Goal: Transaction & Acquisition: Purchase product/service

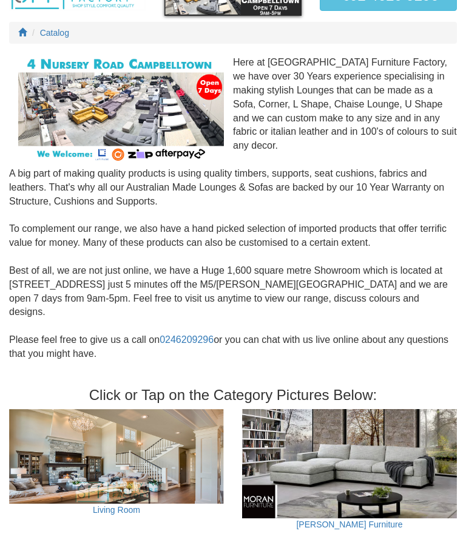
scroll to position [121, 0]
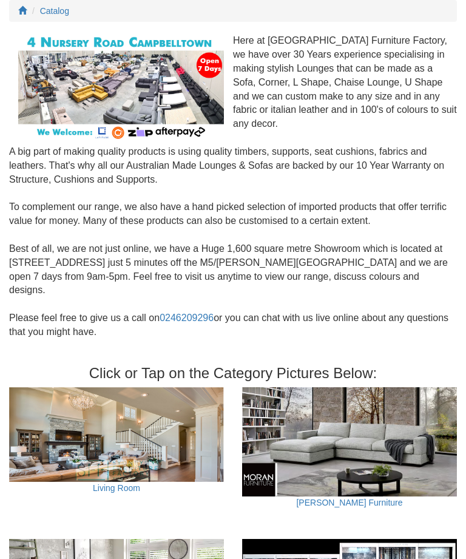
click at [455, 388] on img at bounding box center [349, 442] width 215 height 109
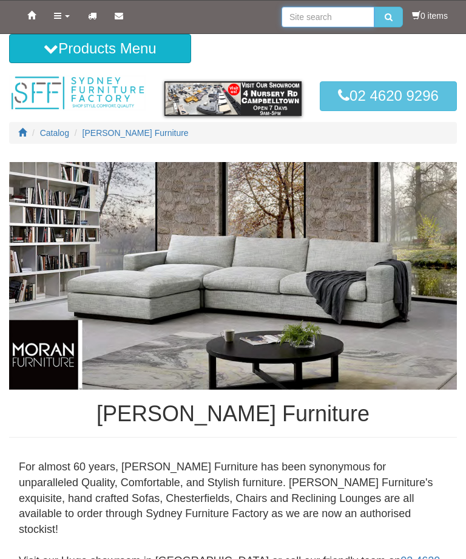
click at [325, 13] on input "search" at bounding box center [327, 17] width 93 height 21
click at [150, 50] on button "Products Menu" at bounding box center [100, 48] width 182 height 29
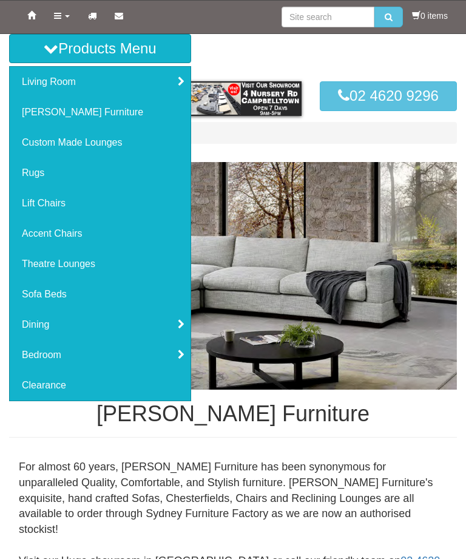
click at [110, 145] on link "Custom Made Lounges" at bounding box center [100, 142] width 181 height 30
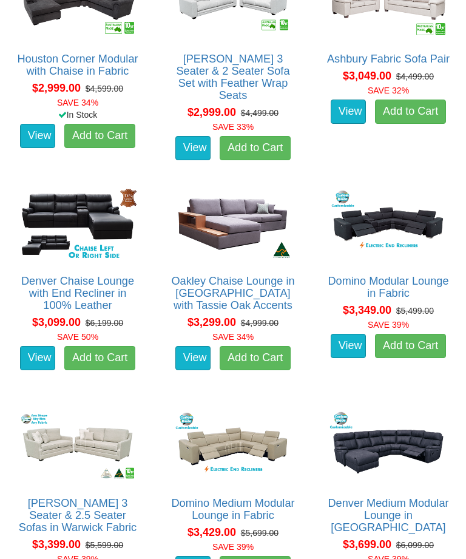
scroll to position [2685, 0]
click at [74, 206] on img at bounding box center [78, 224] width 124 height 76
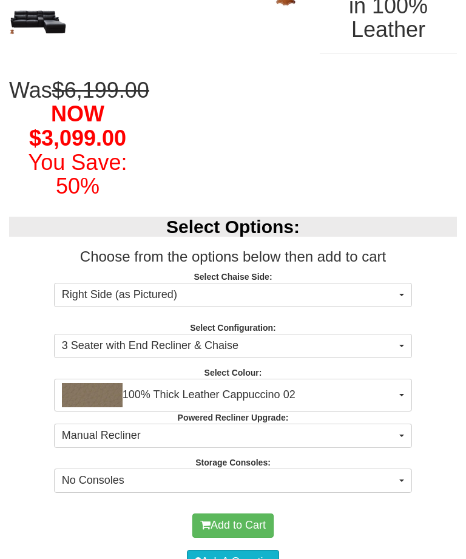
scroll to position [283, 0]
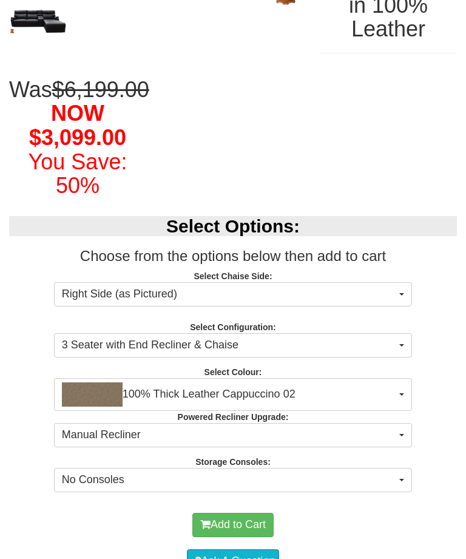
click at [402, 358] on button "3 Seater with End Recliner & Chaise" at bounding box center [233, 346] width 358 height 24
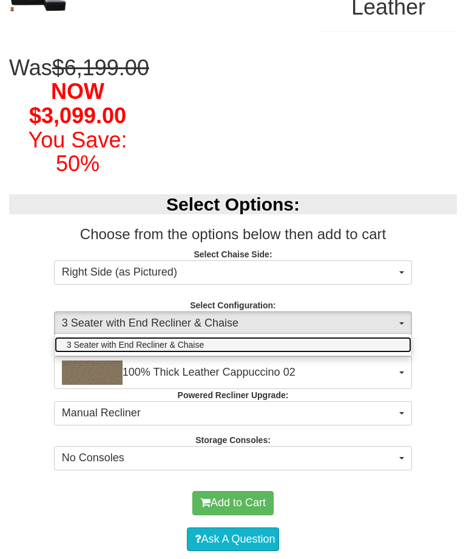
scroll to position [309, 0]
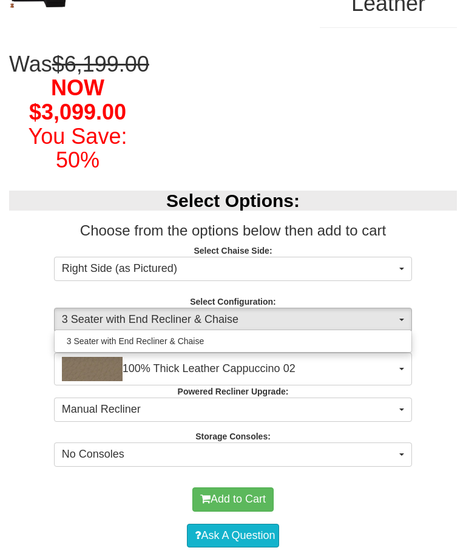
click at [456, 365] on div at bounding box center [233, 279] width 466 height 559
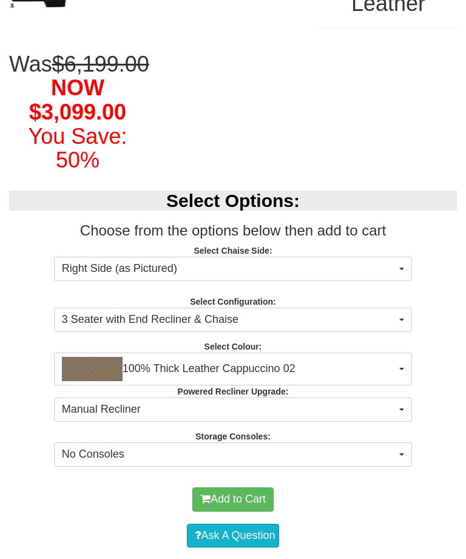
click at [402, 421] on button "Manual Recliner" at bounding box center [233, 409] width 358 height 24
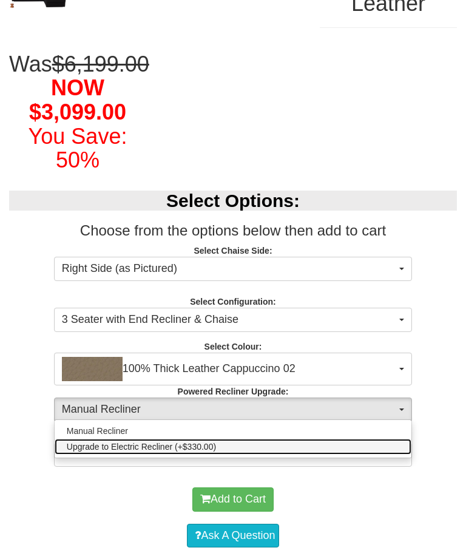
click at [371, 454] on link "Upgrade to Electric Recliner (+$330.00)" at bounding box center [233, 446] width 357 height 16
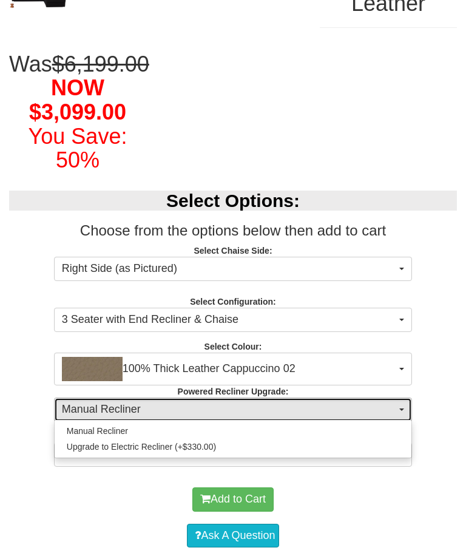
select select "578"
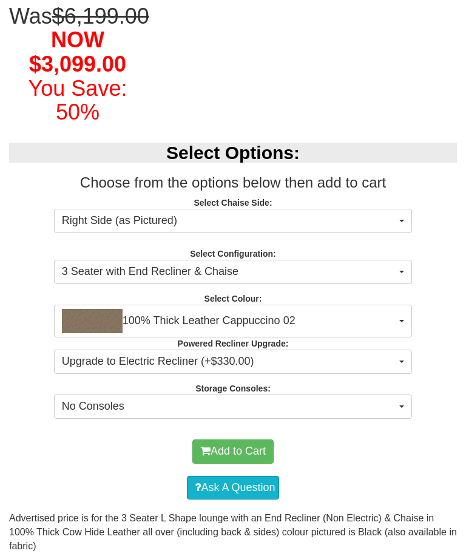
click at [398, 419] on button "No Consoles" at bounding box center [233, 407] width 358 height 24
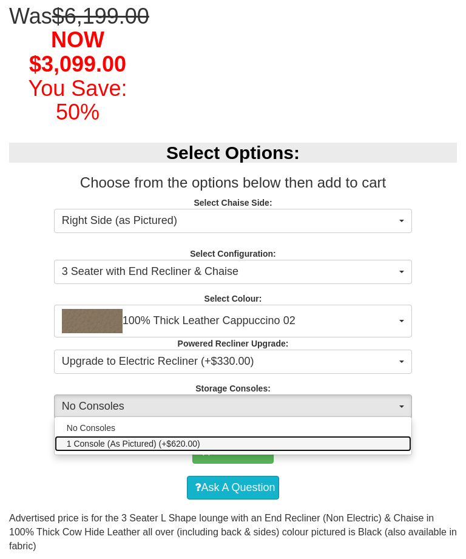
click at [365, 451] on link "1 Console (As Pictured) (+$620.00)" at bounding box center [233, 443] width 357 height 16
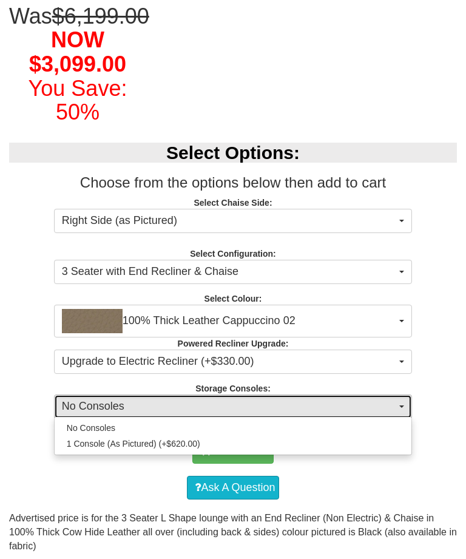
select select "1516"
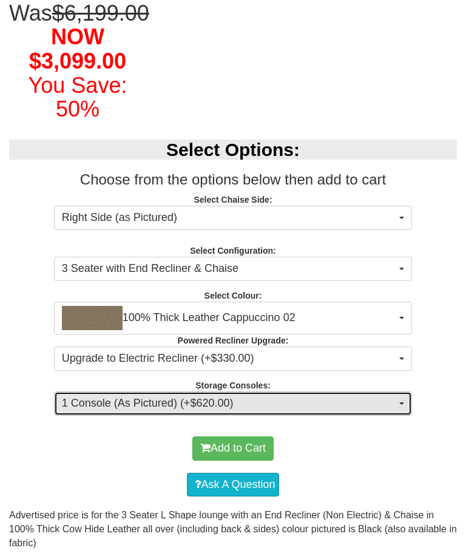
scroll to position [367, 0]
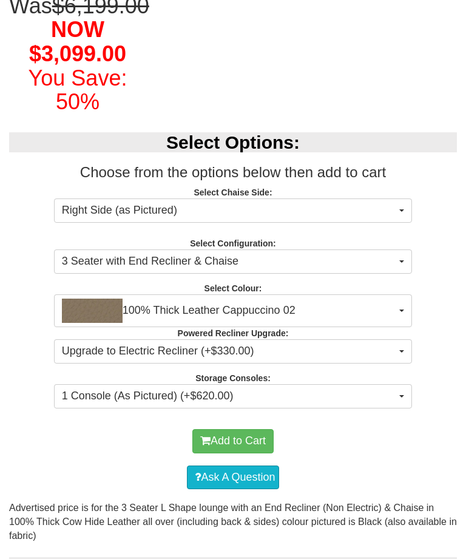
click at [246, 453] on button "Add to Cart" at bounding box center [232, 441] width 81 height 24
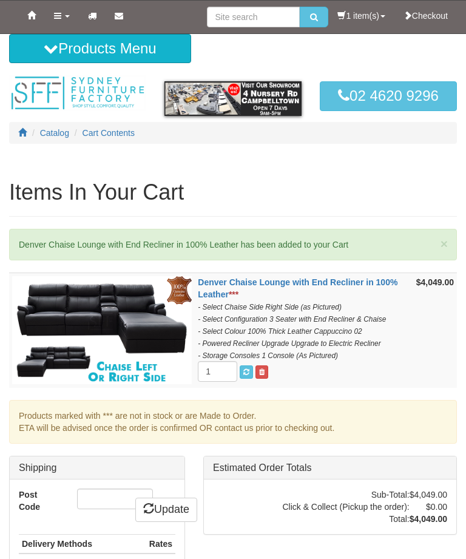
click at [360, 13] on link "1 item(s)" at bounding box center [360, 16] width 65 height 30
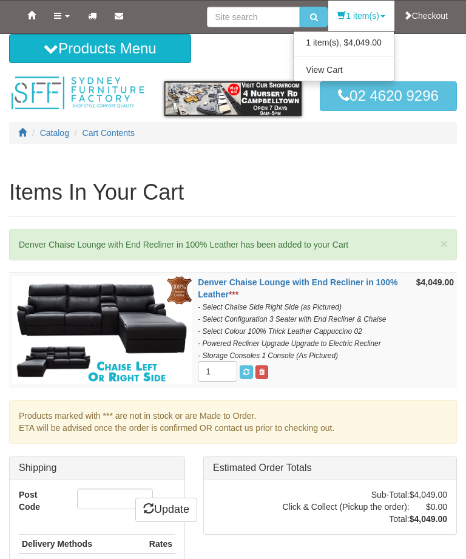
click at [372, 45] on link "1 item(s), $4,049.00" at bounding box center [344, 43] width 100 height 16
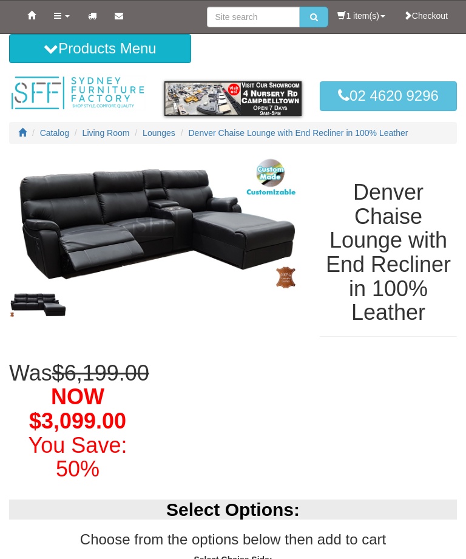
select select "578"
select select "1516"
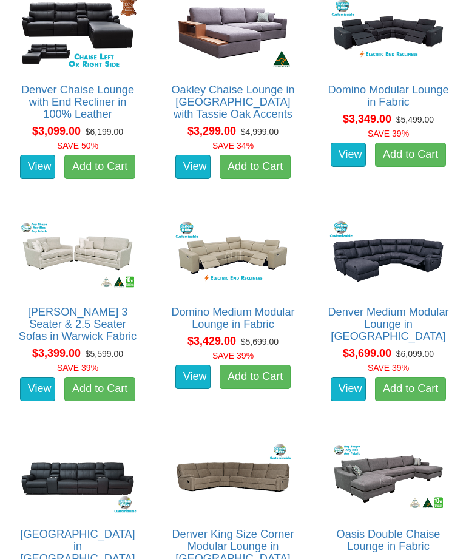
scroll to position [2877, 0]
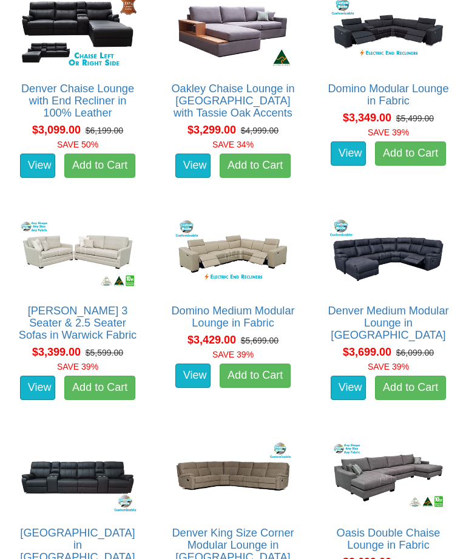
click at [430, 251] on img at bounding box center [388, 253] width 124 height 76
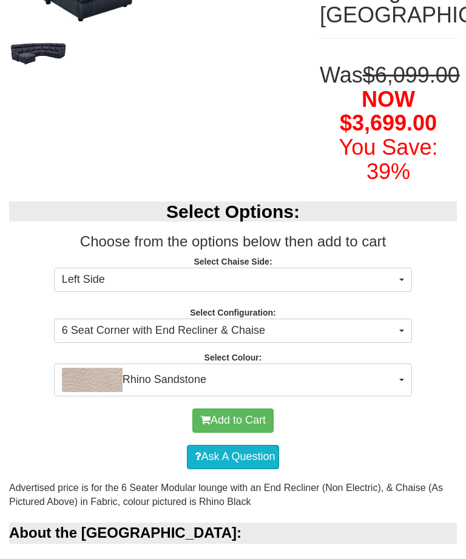
scroll to position [274, 0]
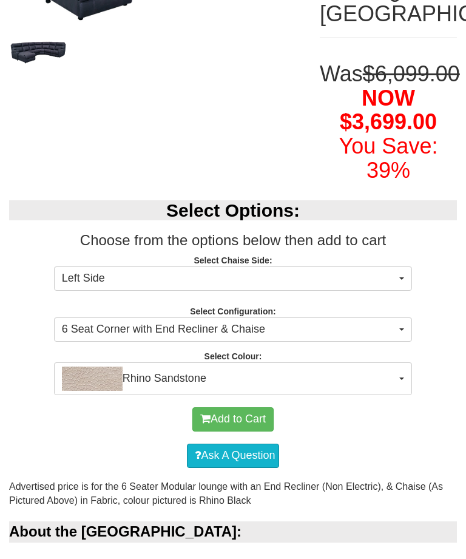
click at [398, 395] on button "Rhino Sandstone" at bounding box center [233, 379] width 358 height 33
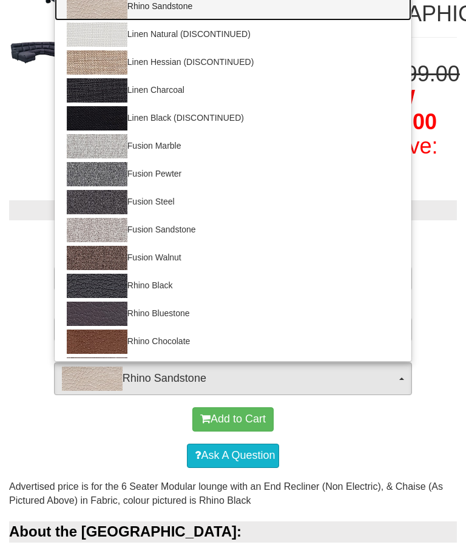
scroll to position [275, 0]
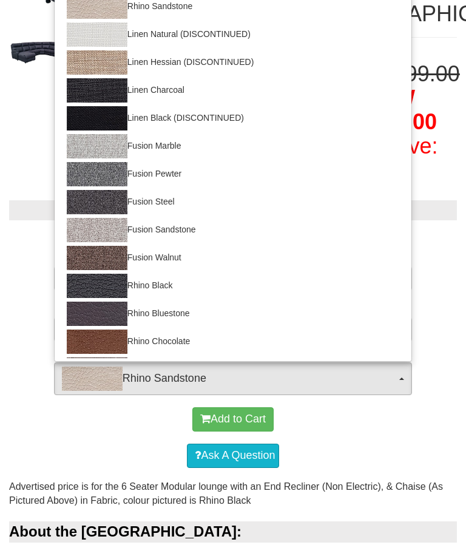
click at [407, 451] on div at bounding box center [233, 279] width 466 height 559
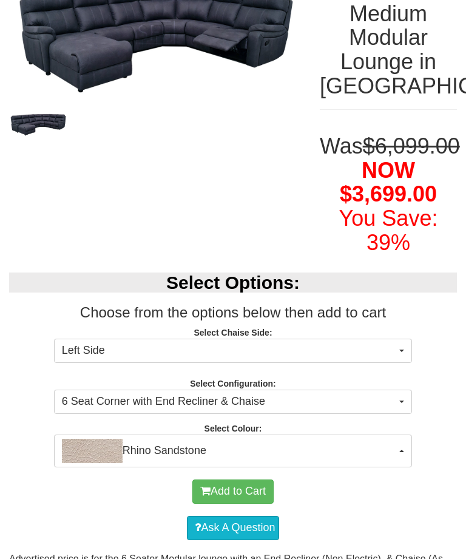
scroll to position [203, 0]
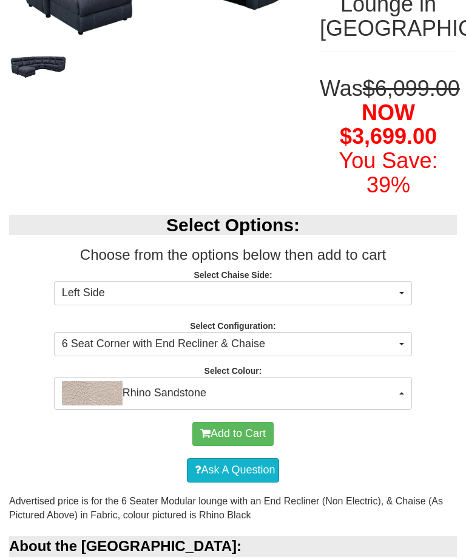
click at [397, 410] on button "Rhino Sandstone" at bounding box center [233, 393] width 358 height 33
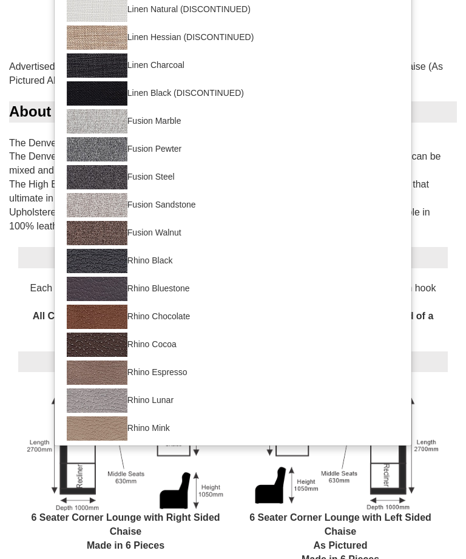
scroll to position [694, 0]
click at [465, 275] on div at bounding box center [233, 279] width 466 height 559
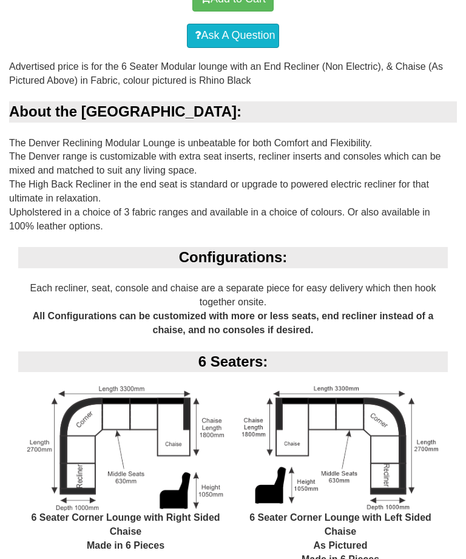
scroll to position [694, 0]
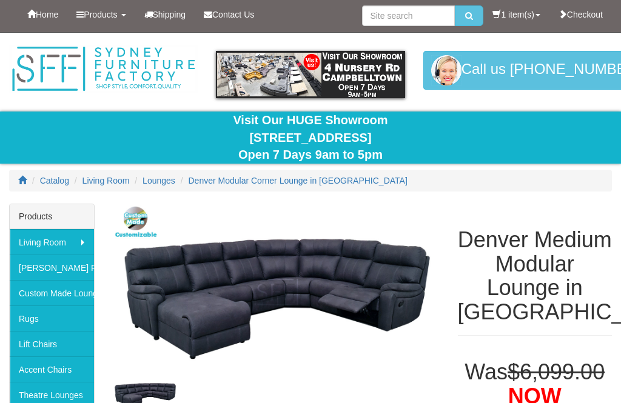
scroll to position [0, 0]
